Goal: Check status: Check status

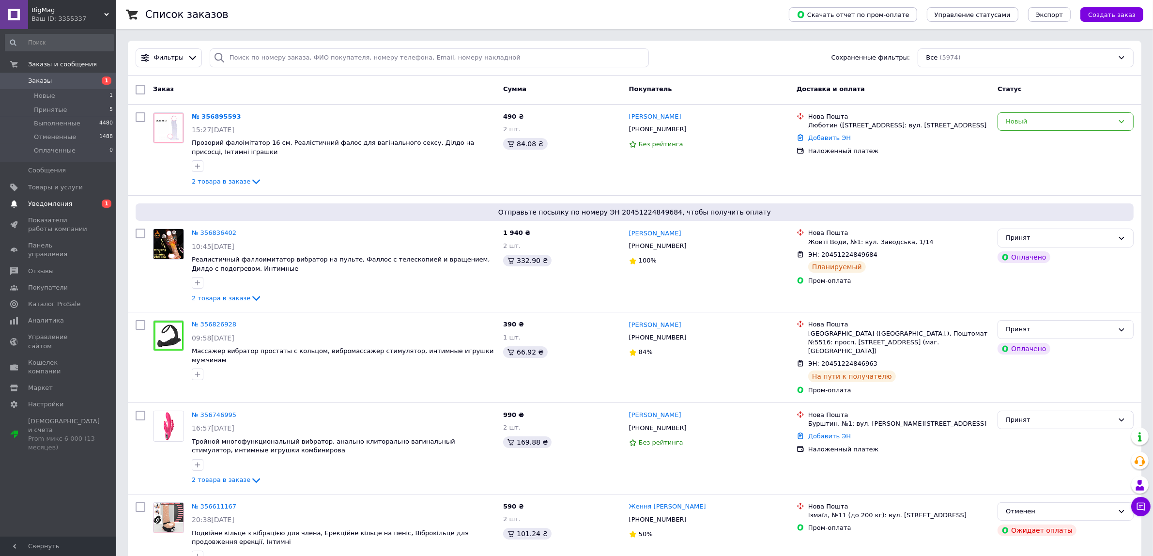
click at [49, 201] on span "Уведомления" at bounding box center [50, 204] width 44 height 9
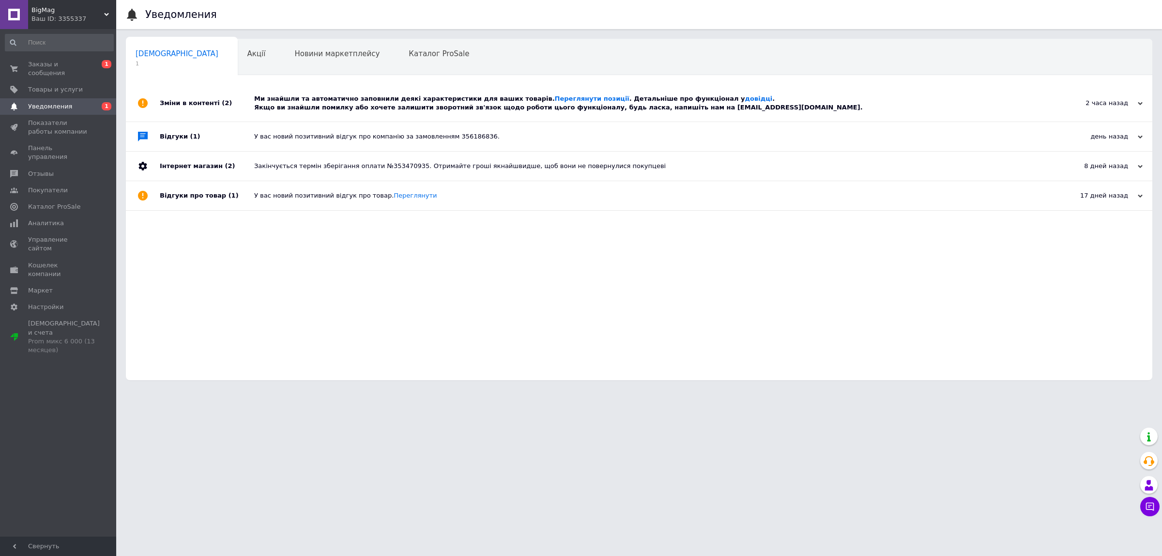
click at [335, 106] on div "Ми знайшли та автоматично заповнили деякі характеристики для ваших товарів. Пер…" at bounding box center [650, 102] width 792 height 17
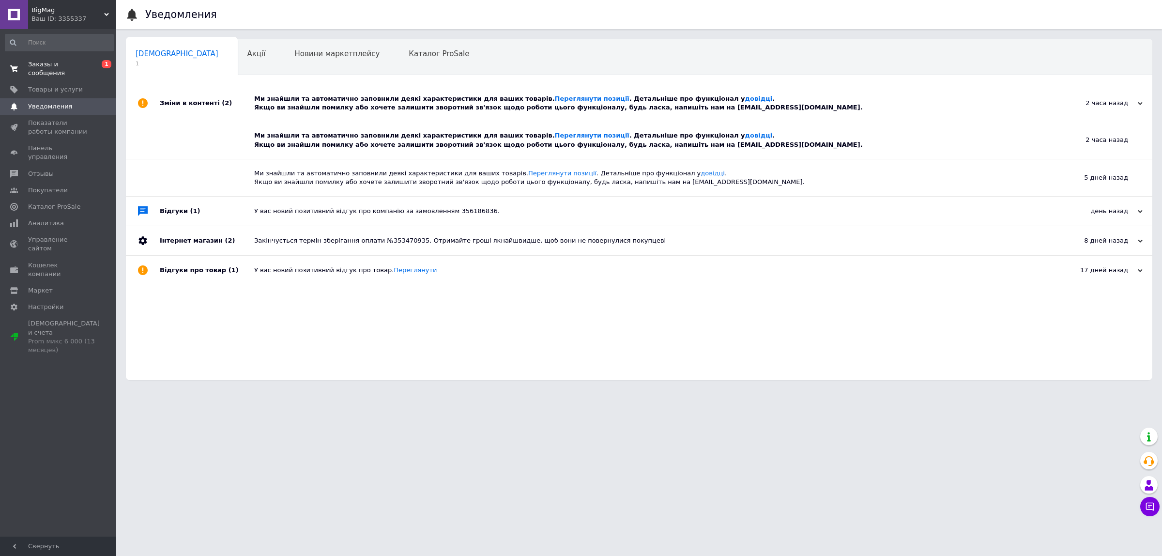
click at [66, 63] on span "Заказы и сообщения" at bounding box center [59, 68] width 62 height 17
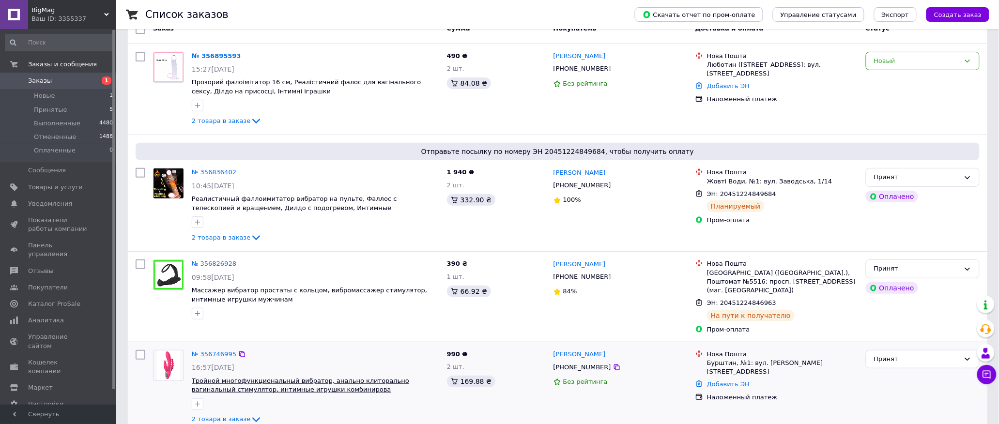
scroll to position [121, 0]
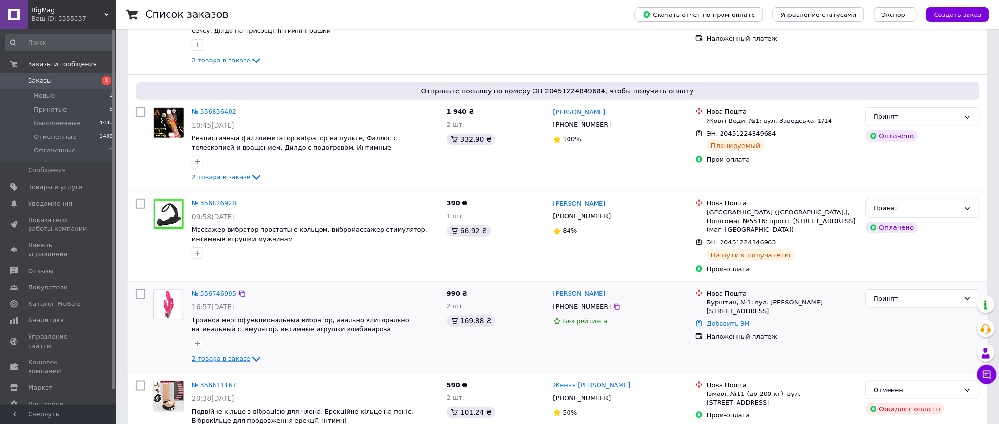
click at [241, 356] on span "2 товара в заказе" at bounding box center [221, 359] width 59 height 7
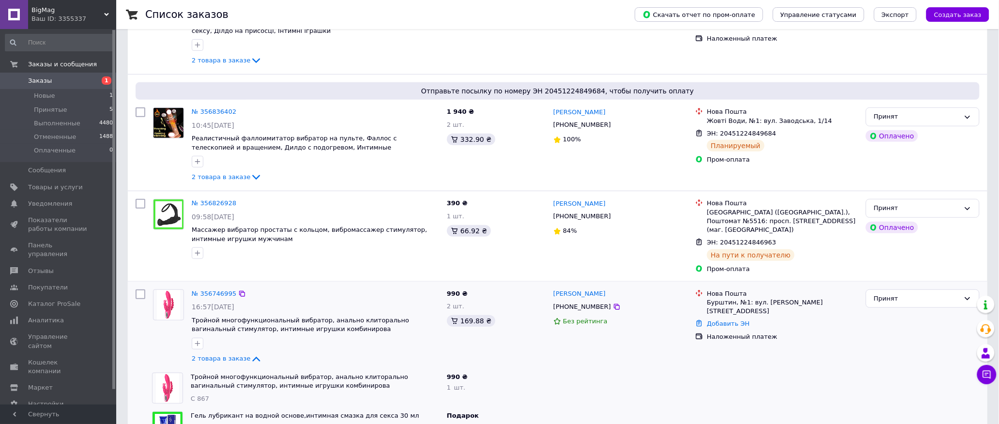
scroll to position [182, 0]
